Goal: Task Accomplishment & Management: Manage account settings

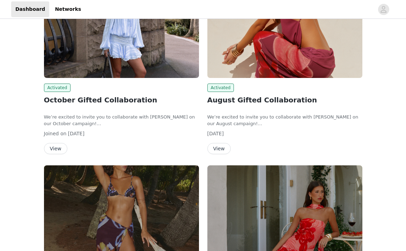
scroll to position [100, 0]
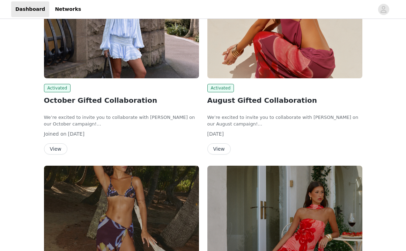
click at [130, 44] on img at bounding box center [121, 20] width 155 height 116
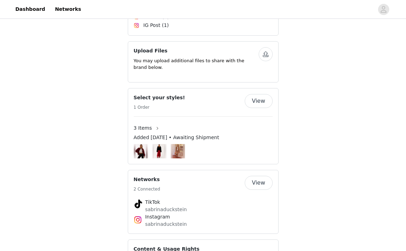
scroll to position [502, 0]
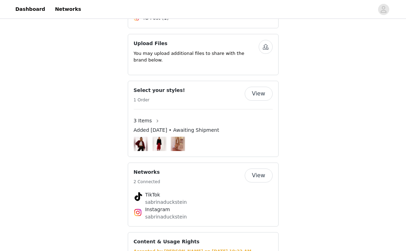
click at [142, 137] on img at bounding box center [141, 144] width 10 height 14
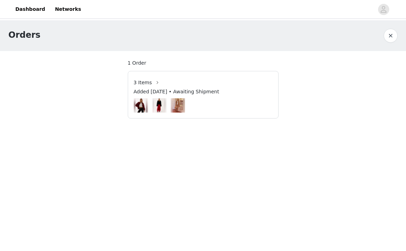
click at [144, 81] on span "3 Items" at bounding box center [143, 82] width 19 height 7
click at [158, 84] on button "button" at bounding box center [157, 82] width 11 height 11
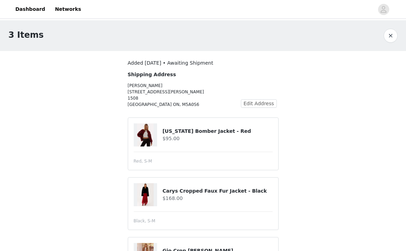
scroll to position [54, 0]
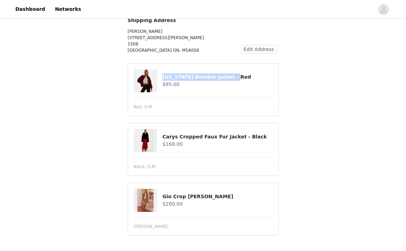
drag, startPoint x: 161, startPoint y: 78, endPoint x: 236, endPoint y: 79, distance: 75.1
click at [236, 79] on div "[US_STATE] Bomber Jacket - Red $95.00" at bounding box center [203, 80] width 139 height 23
copy div "[US_STATE] Bomber Jacket - Red"
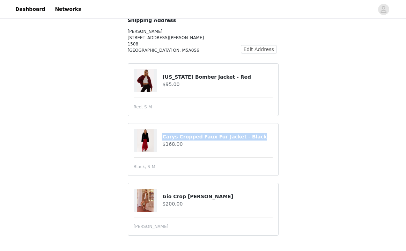
drag, startPoint x: 164, startPoint y: 137, endPoint x: 267, endPoint y: 137, distance: 103.4
click at [267, 137] on h4 "Carys Cropped Faux Fur Jacket - Black" at bounding box center [217, 136] width 110 height 7
copy h4 "Carys Cropped Faux Fur Jacket - Black"
drag, startPoint x: 163, startPoint y: 195, endPoint x: 219, endPoint y: 197, distance: 56.6
click at [219, 197] on h4 "Gio Crop [PERSON_NAME]" at bounding box center [217, 196] width 110 height 7
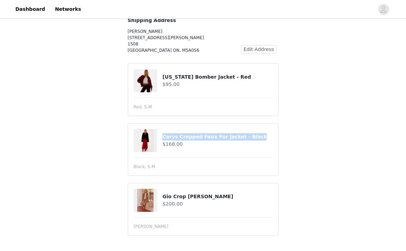
copy h4 "Gio Crop [PERSON_NAME]"
